Goal: Transaction & Acquisition: Purchase product/service

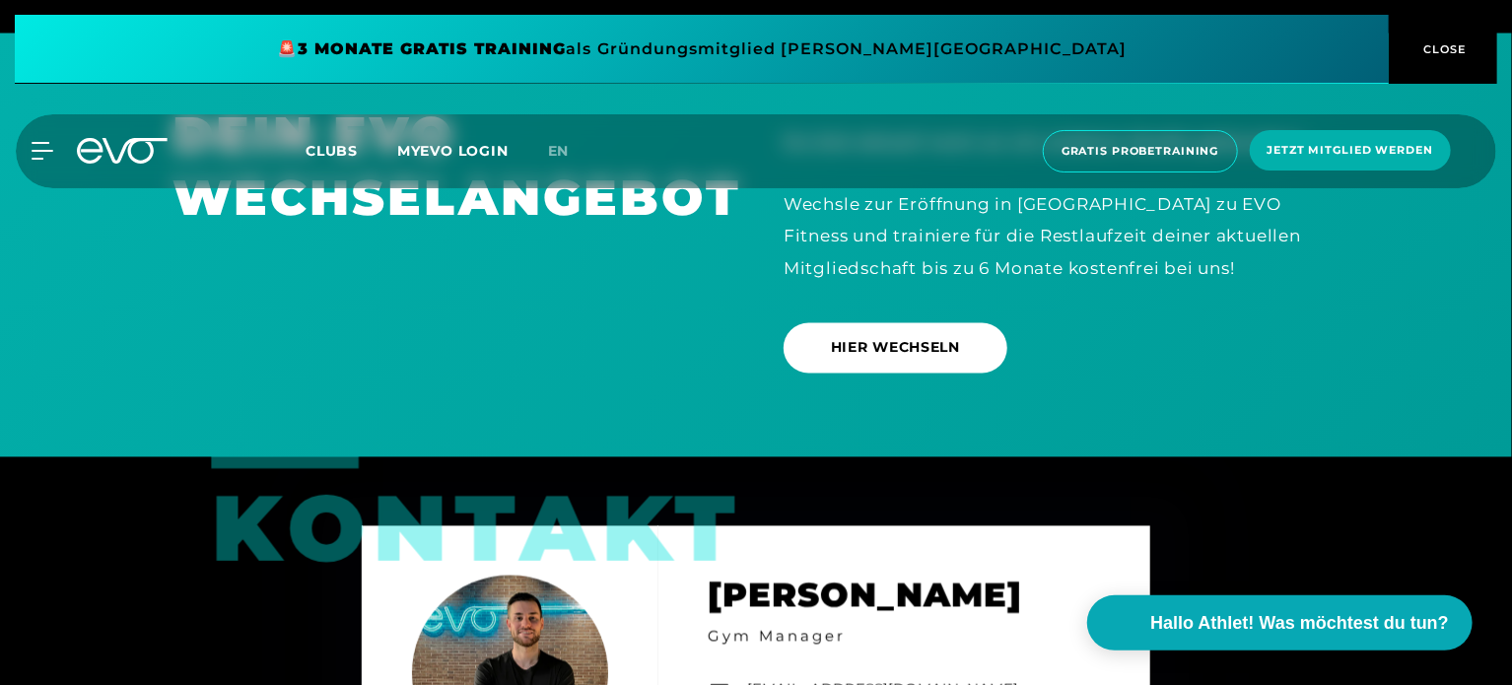
scroll to position [5513, 0]
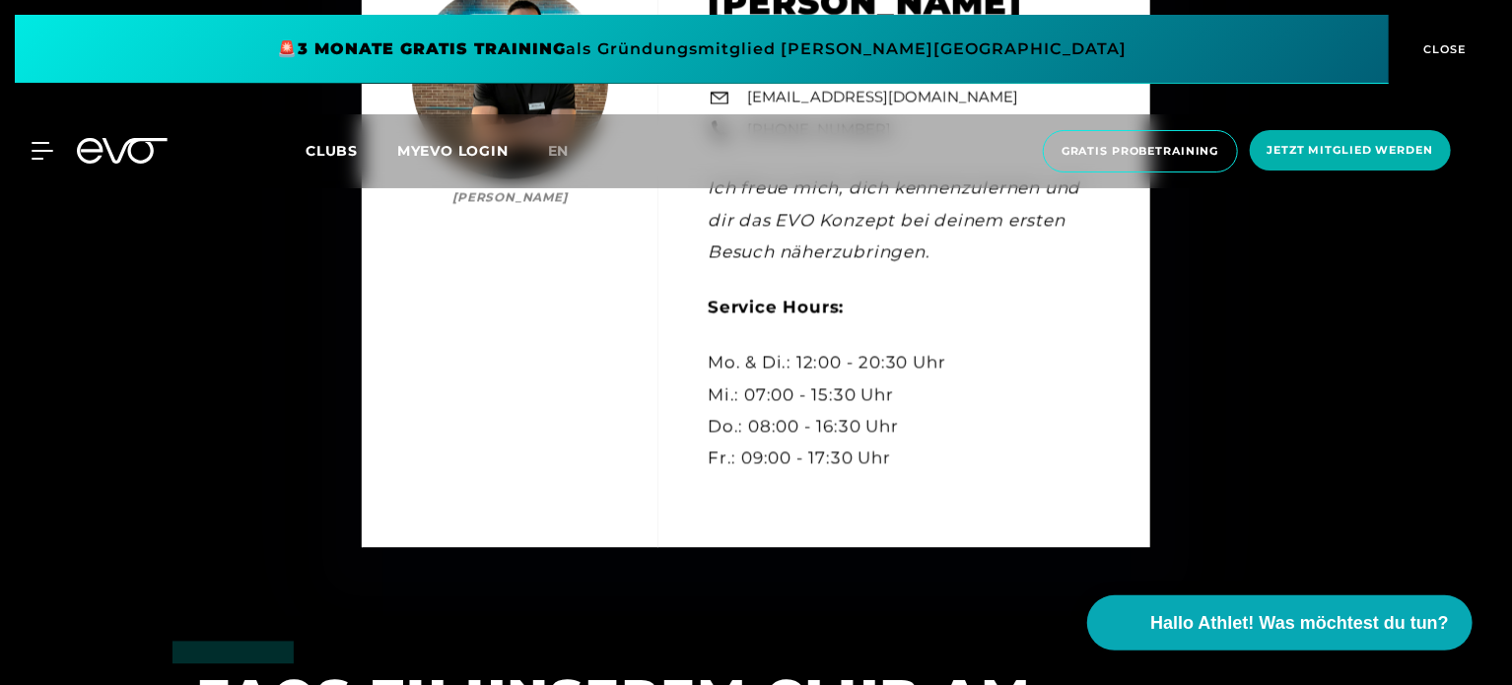
click at [554, 159] on link "en" at bounding box center [570, 151] width 45 height 23
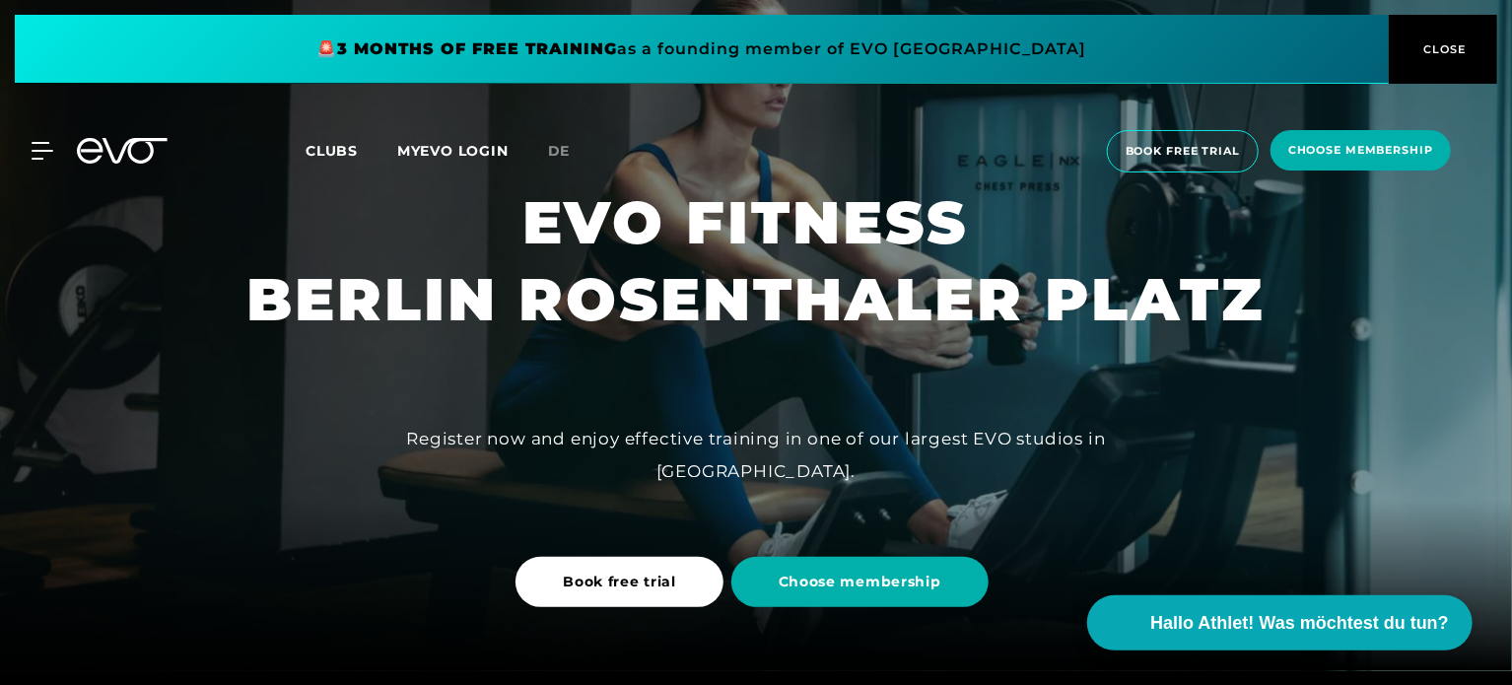
scroll to position [16, 0]
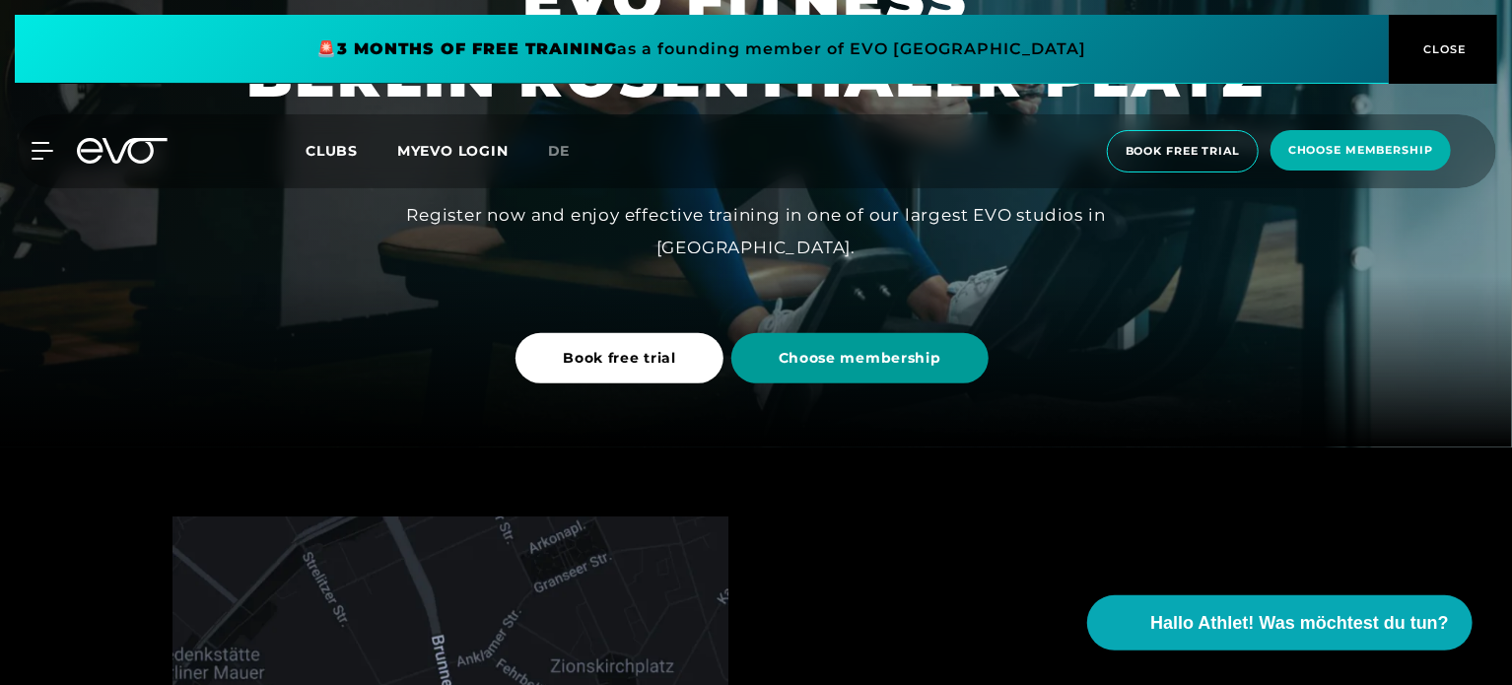
click at [823, 370] on span "Choose membership" at bounding box center [859, 358] width 257 height 50
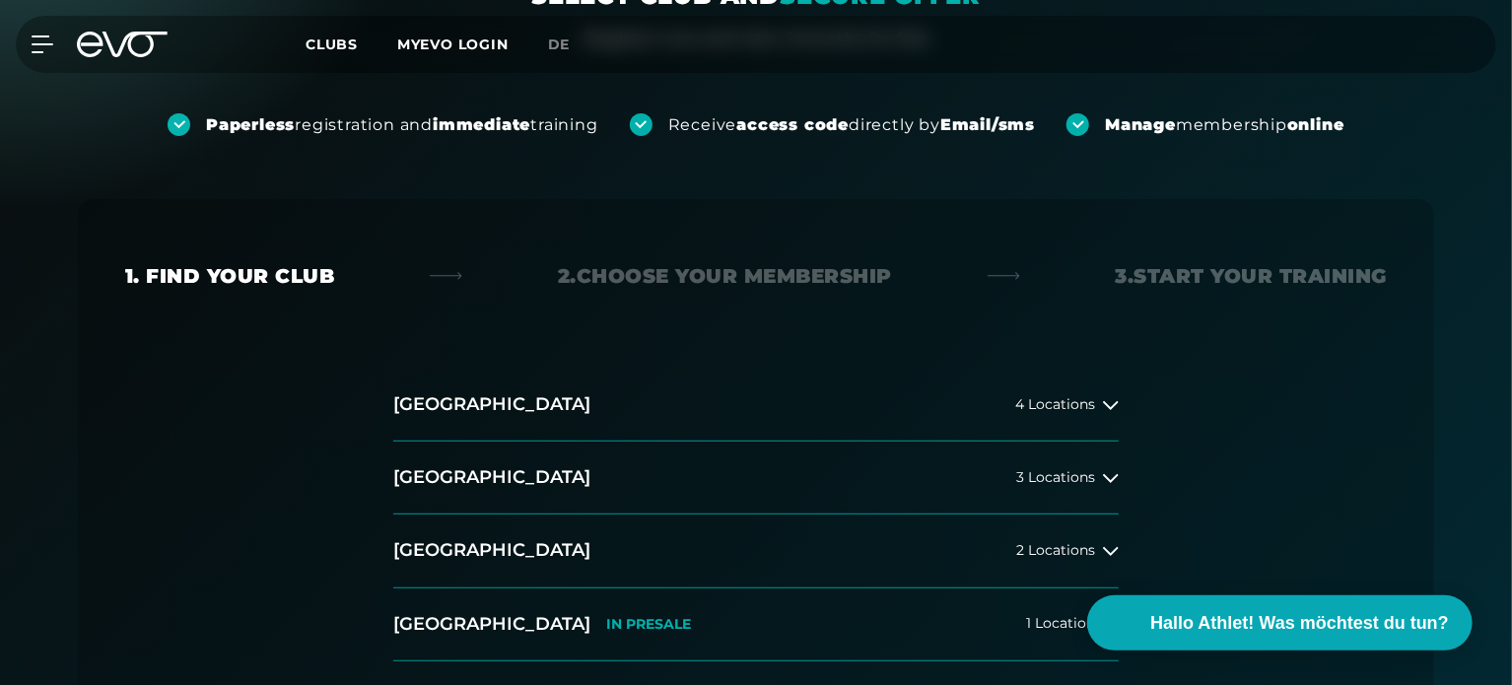
scroll to position [236, 0]
click at [1062, 471] on span "3 Locations" at bounding box center [1055, 478] width 79 height 15
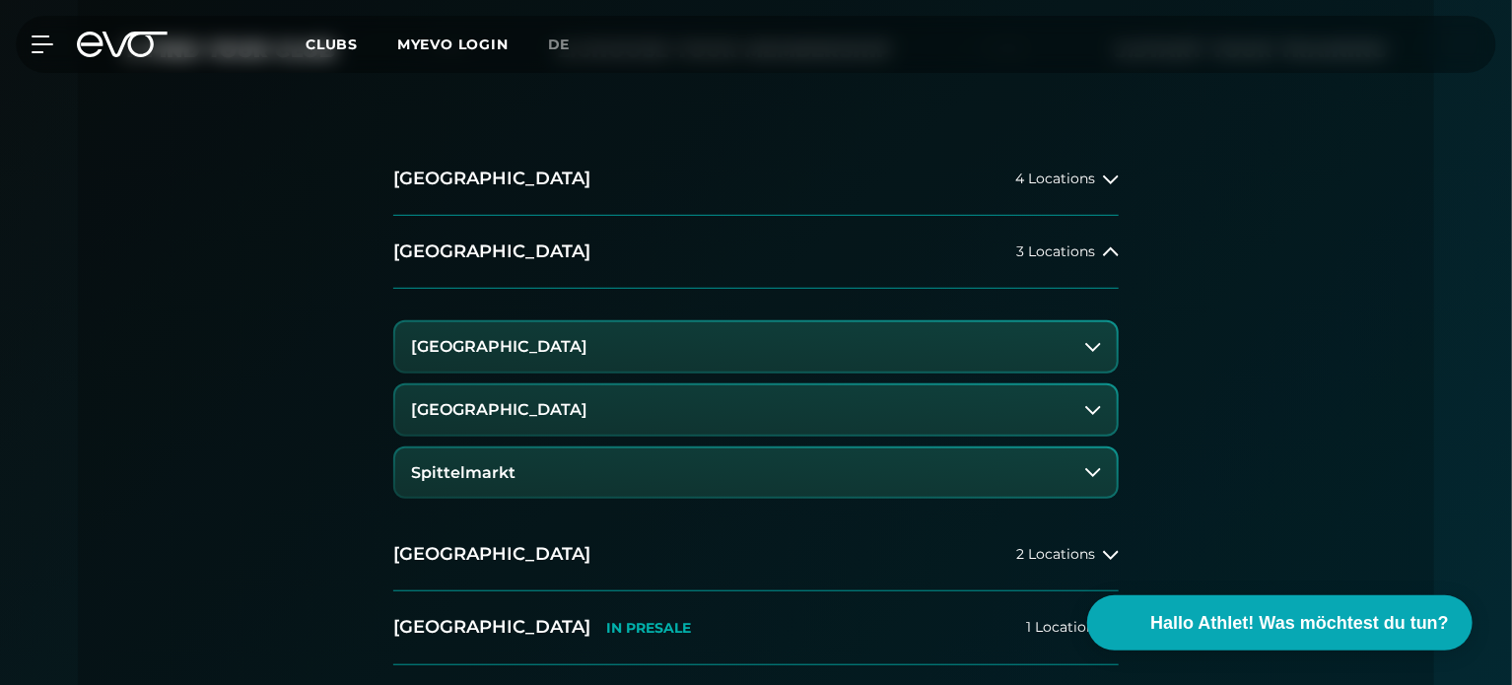
scroll to position [463, 0]
click at [469, 415] on h3 "[GEOGRAPHIC_DATA]" at bounding box center [499, 409] width 176 height 18
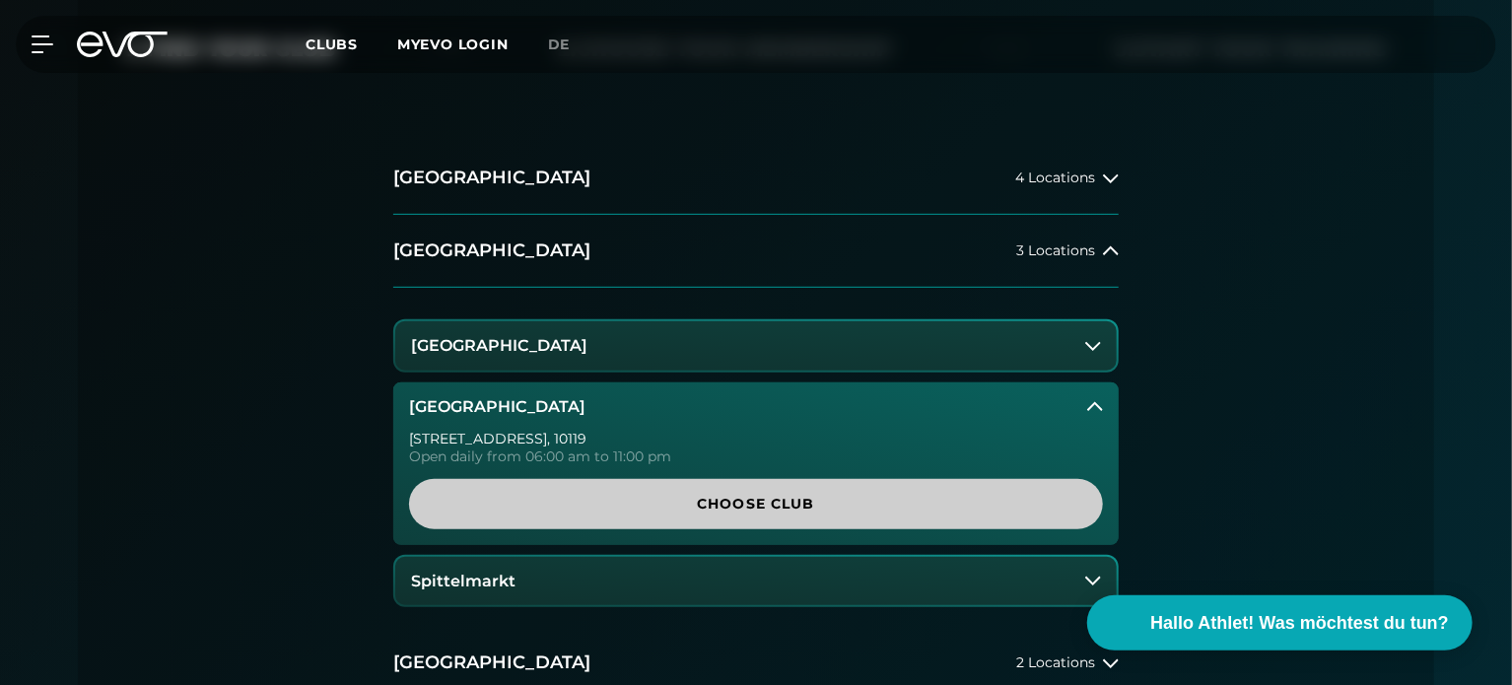
click at [664, 504] on span "Choose Club" at bounding box center [755, 504] width 599 height 21
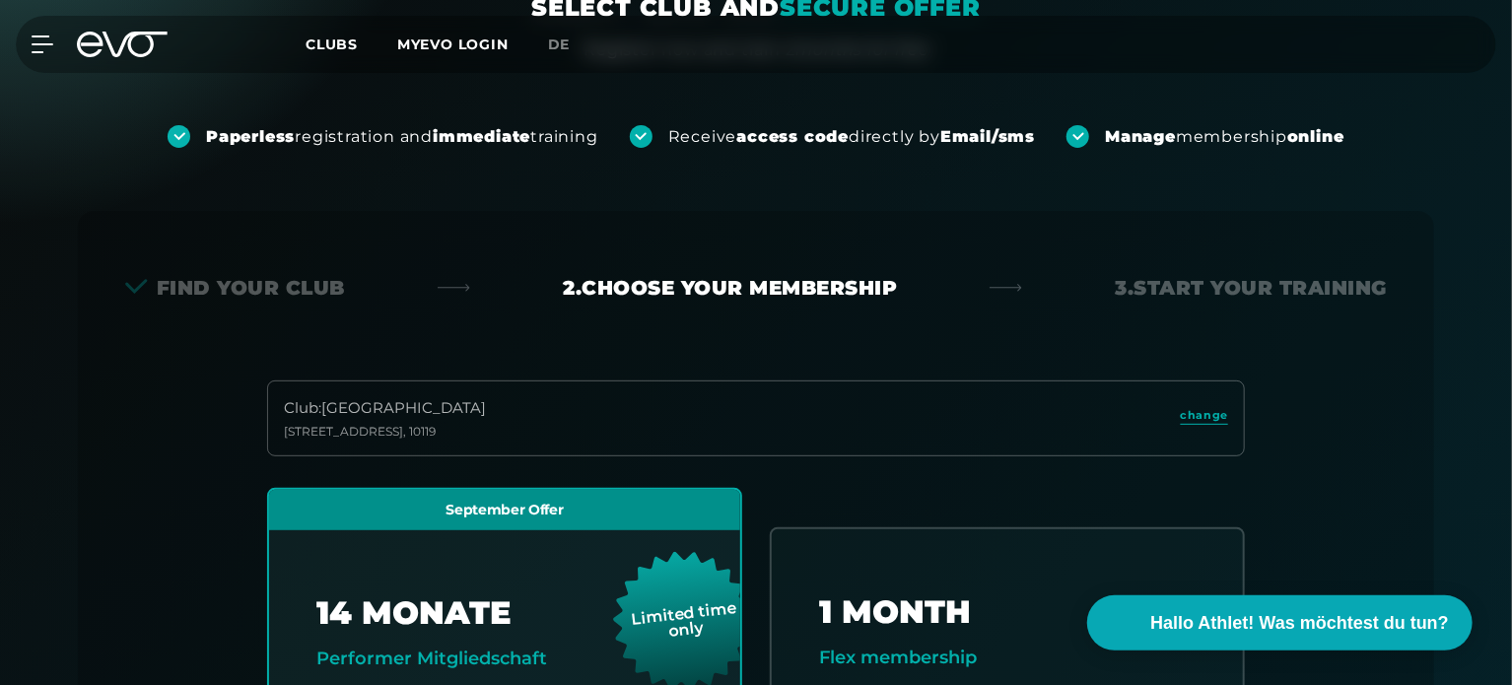
scroll to position [226, 0]
